Goal: Information Seeking & Learning: Learn about a topic

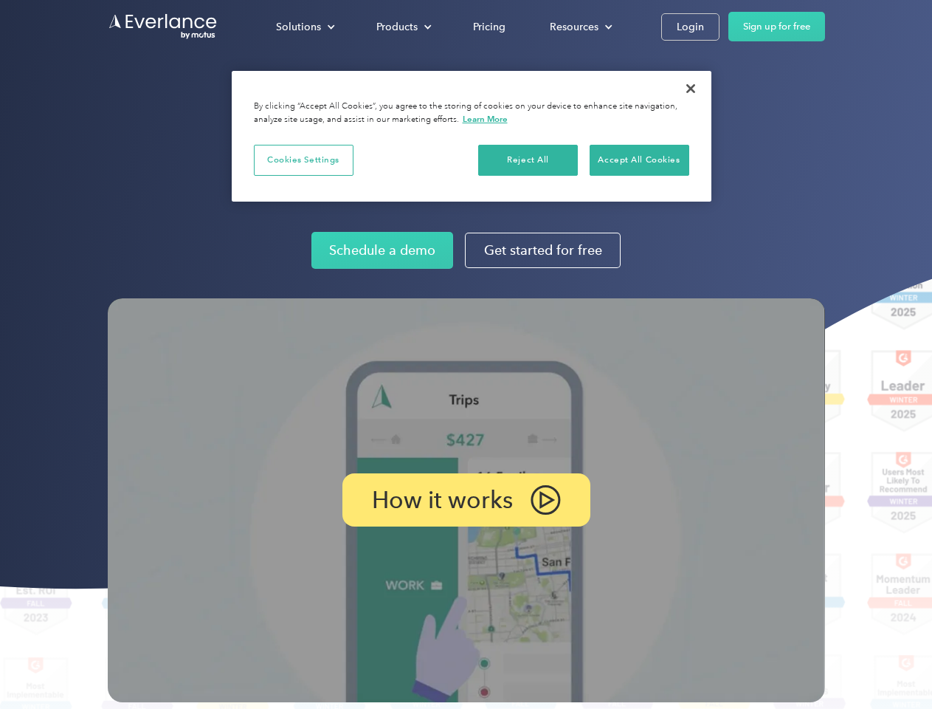
click at [466, 354] on img at bounding box center [467, 500] width 718 height 404
click at [305, 27] on div "Solutions" at bounding box center [298, 27] width 45 height 18
click at [402, 27] on div "Products" at bounding box center [397, 27] width 41 height 18
click at [580, 27] on div "Resources" at bounding box center [574, 27] width 49 height 18
click at [466, 500] on p "How it works" at bounding box center [442, 500] width 141 height 18
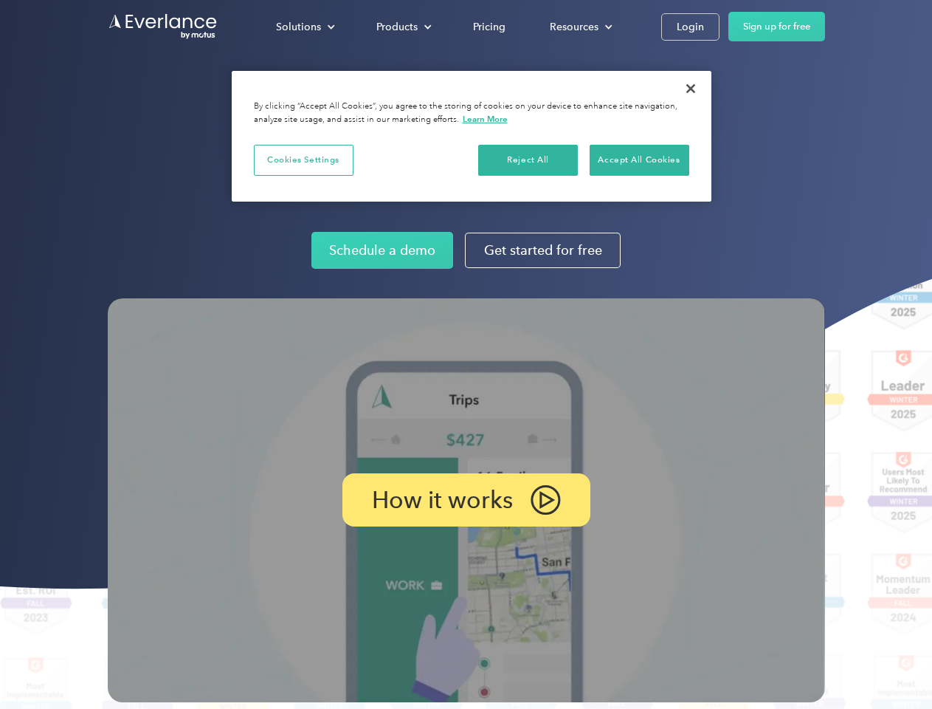
click at [303, 159] on button "Cookies Settings" at bounding box center [304, 160] width 100 height 31
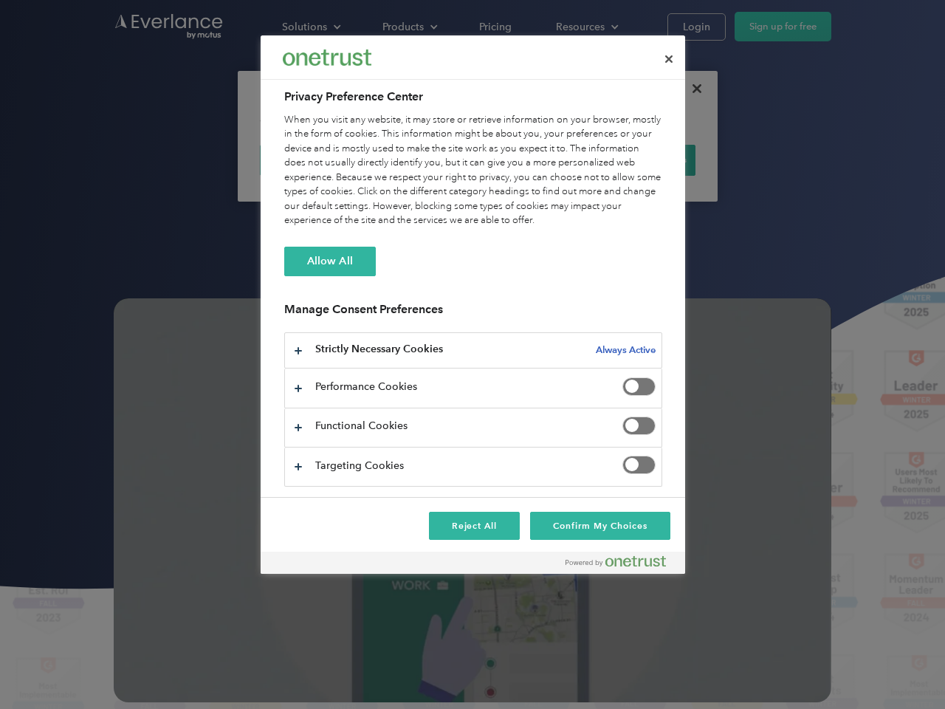
click at [529, 159] on div "When you visit any website, it may store or retrieve information on your browse…" at bounding box center [473, 170] width 378 height 115
click at [639, 159] on div "When you visit any website, it may store or retrieve information on your browse…" at bounding box center [473, 170] width 378 height 115
click at [691, 89] on div at bounding box center [472, 354] width 945 height 709
